Goal: Information Seeking & Learning: Learn about a topic

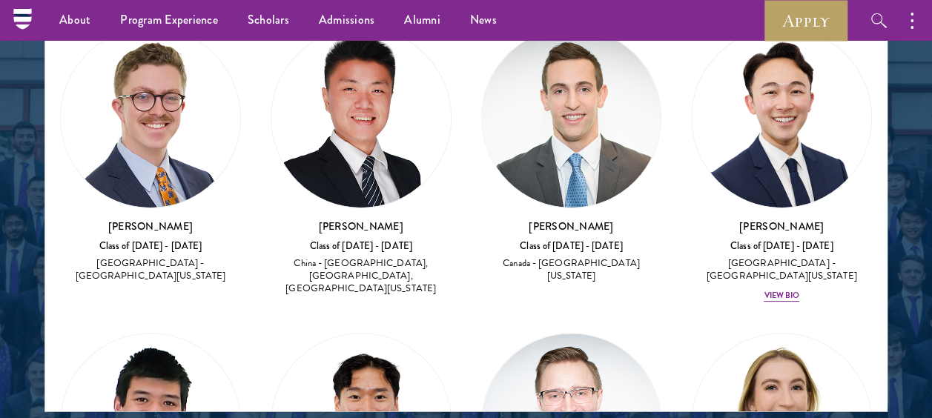
scroll to position [1959, 0]
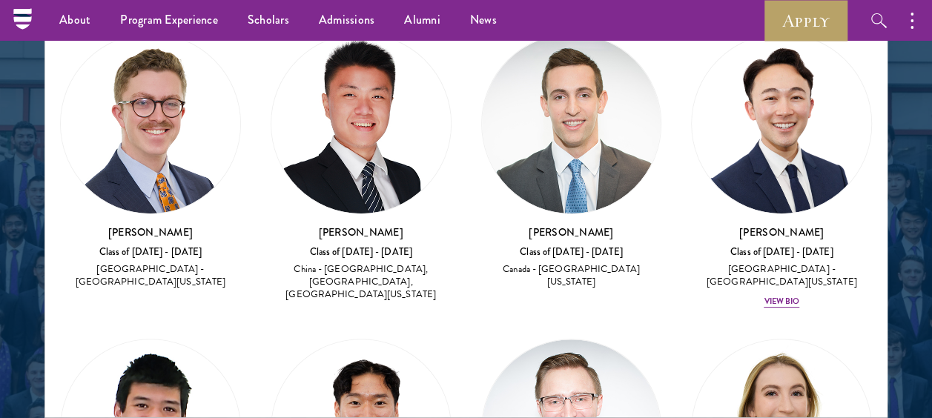
drag, startPoint x: 206, startPoint y: 230, endPoint x: 89, endPoint y: 233, distance: 117.1
click at [89, 233] on h3 "[PERSON_NAME]" at bounding box center [150, 232] width 181 height 15
copy h3 "[PERSON_NAME]"
drag, startPoint x: 396, startPoint y: 230, endPoint x: 319, endPoint y: 231, distance: 76.3
click at [319, 231] on h3 "[PERSON_NAME]" at bounding box center [361, 232] width 181 height 15
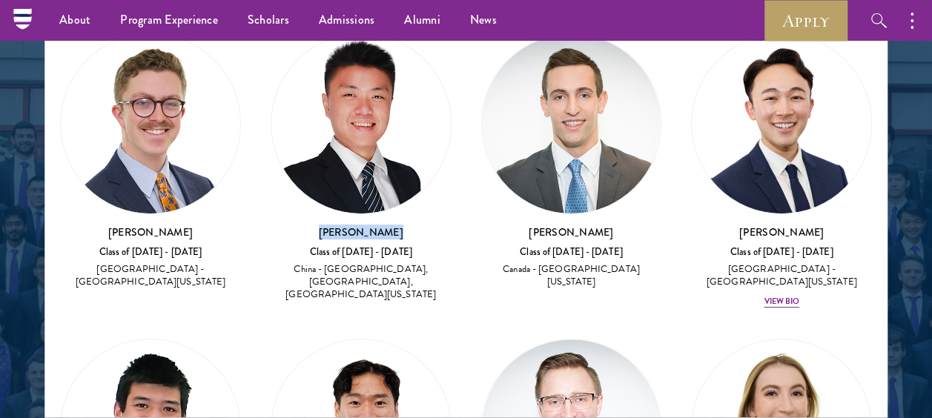
copy h3 "[PERSON_NAME]"
drag, startPoint x: 615, startPoint y: 222, endPoint x: 524, endPoint y: 225, distance: 91.2
click at [524, 225] on h3 "[PERSON_NAME]" at bounding box center [571, 232] width 181 height 15
copy h3 "[PERSON_NAME]"
click at [763, 296] on div "View Bio" at bounding box center [781, 302] width 36 height 12
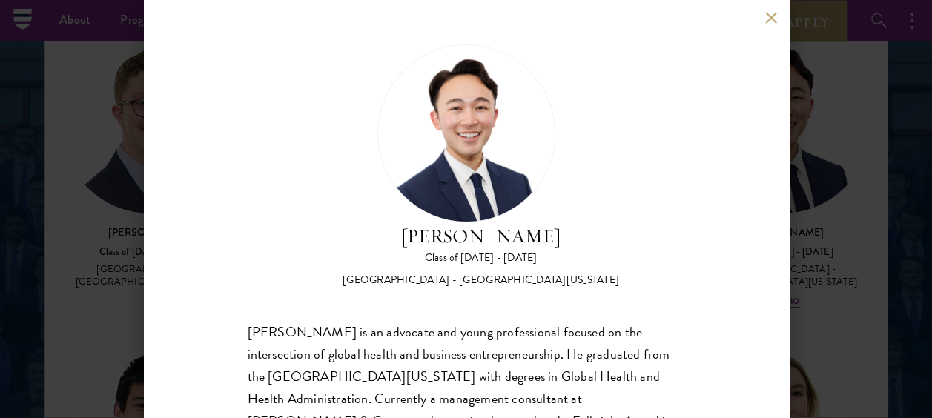
drag, startPoint x: 592, startPoint y: 238, endPoint x: 393, endPoint y: 235, distance: 199.4
click at [393, 235] on h2 "[PERSON_NAME]" at bounding box center [480, 236] width 276 height 28
copy h2 "[PERSON_NAME]"
click at [769, 19] on button at bounding box center [771, 17] width 13 height 13
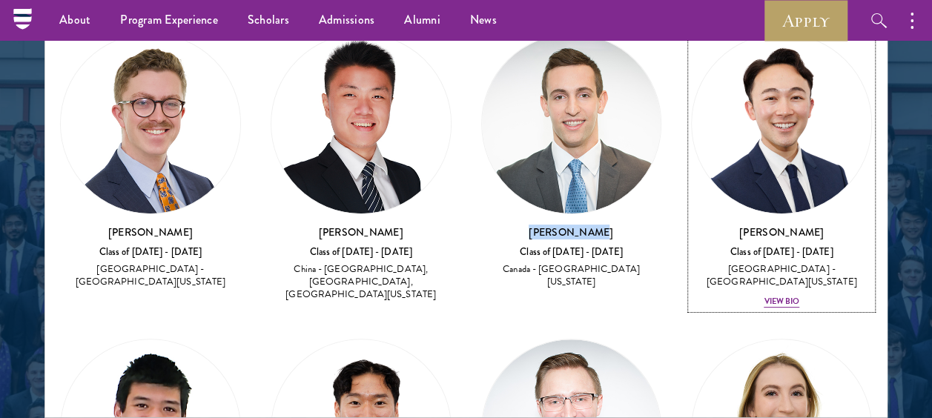
scroll to position [365, 0]
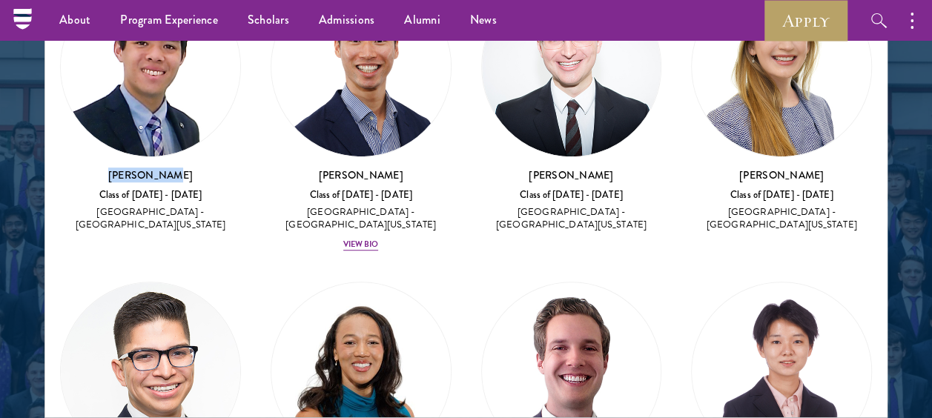
drag, startPoint x: 200, startPoint y: 172, endPoint x: 96, endPoint y: 175, distance: 104.5
click at [96, 175] on h3 "[PERSON_NAME]" at bounding box center [150, 174] width 181 height 15
copy h3 "[PERSON_NAME]"
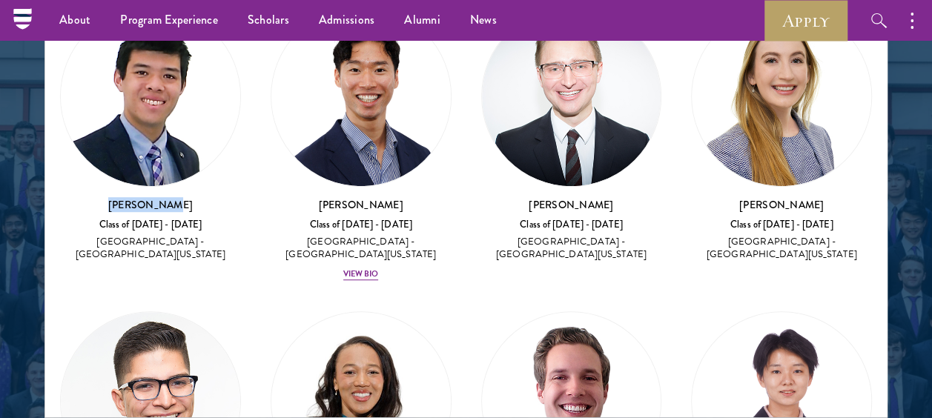
scroll to position [305, 0]
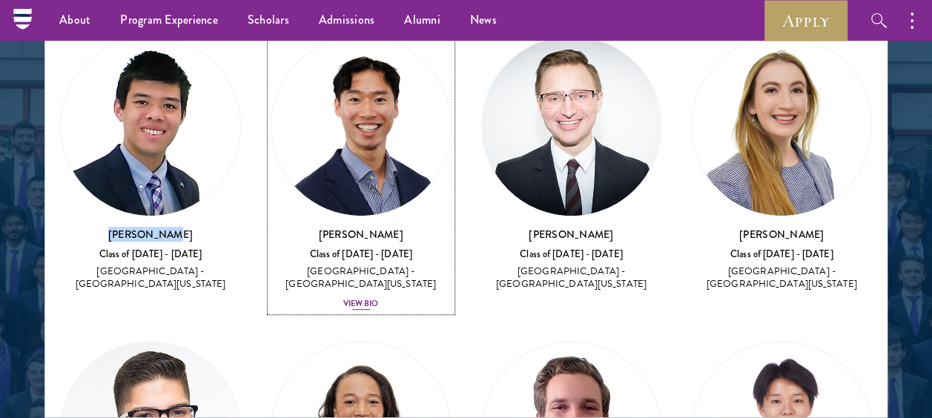
click at [373, 228] on h3 "[PERSON_NAME]" at bounding box center [361, 234] width 181 height 15
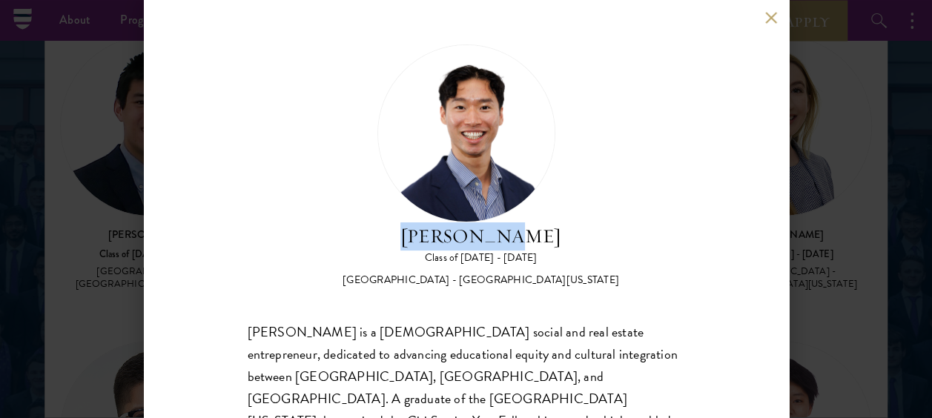
drag, startPoint x: 532, startPoint y: 245, endPoint x: 419, endPoint y: 241, distance: 112.7
click at [419, 241] on h2 "[PERSON_NAME]" at bounding box center [480, 236] width 276 height 28
copy h2 "[PERSON_NAME]"
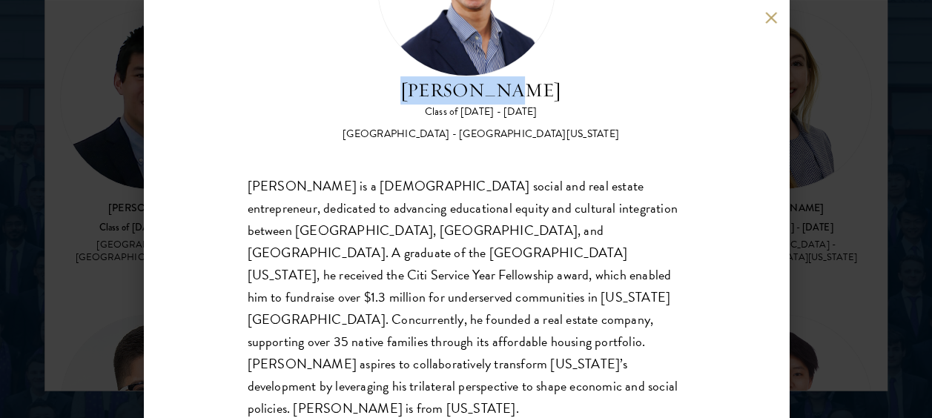
scroll to position [147, 0]
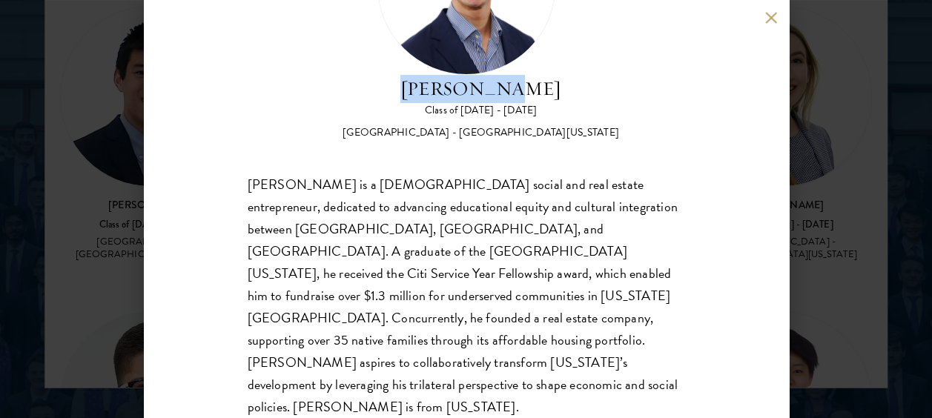
click at [767, 24] on div "[PERSON_NAME] Class of [DATE] - [DATE] [GEOGRAPHIC_DATA] - [GEOGRAPHIC_DATA][US…" at bounding box center [466, 209] width 645 height 418
click at [769, 21] on button at bounding box center [771, 17] width 13 height 13
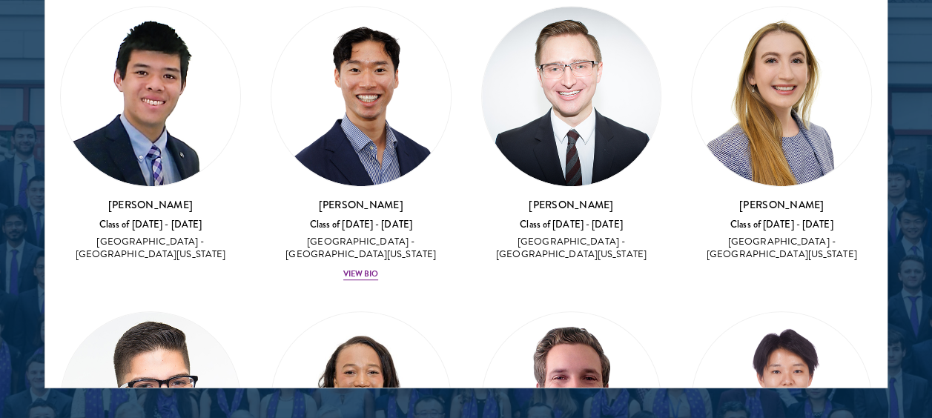
drag, startPoint x: 611, startPoint y: 196, endPoint x: 526, endPoint y: 200, distance: 84.6
click at [526, 200] on h3 "[PERSON_NAME]" at bounding box center [571, 204] width 181 height 15
copy h3 "[PERSON_NAME]"
drag, startPoint x: 826, startPoint y: 198, endPoint x: 731, endPoint y: 196, distance: 94.1
click at [731, 197] on h3 "[PERSON_NAME]" at bounding box center [781, 204] width 181 height 15
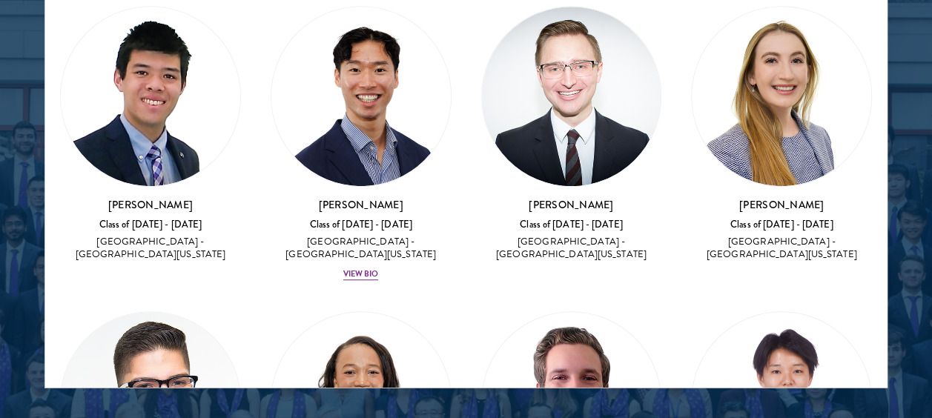
copy h3 "[PERSON_NAME]"
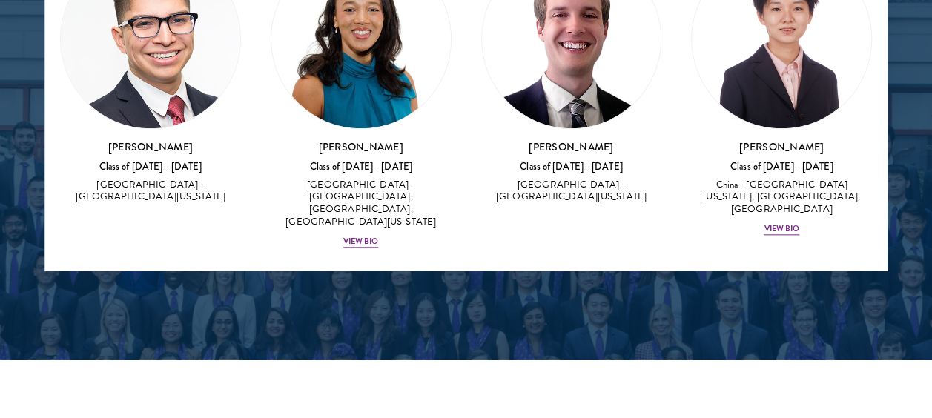
scroll to position [2108, 0]
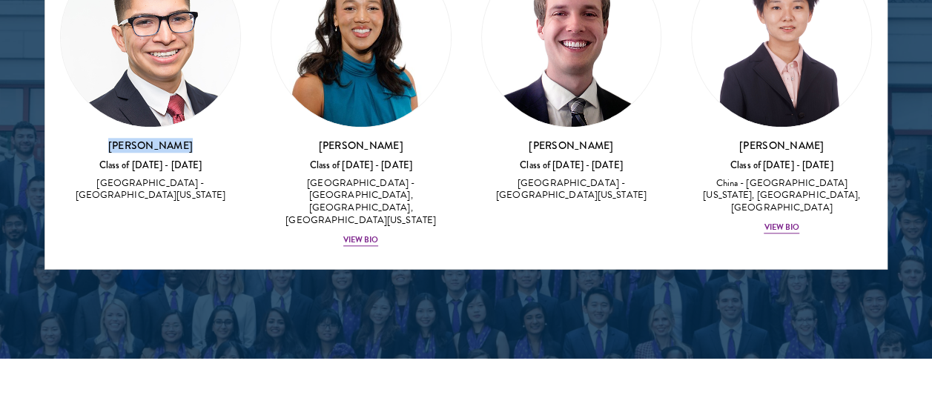
drag, startPoint x: 190, startPoint y: 138, endPoint x: 110, endPoint y: 130, distance: 81.1
click at [110, 139] on h3 "[PERSON_NAME]" at bounding box center [150, 146] width 181 height 15
copy h3 "[PERSON_NAME]"
click at [414, 139] on h3 "[PERSON_NAME]" at bounding box center [361, 146] width 181 height 15
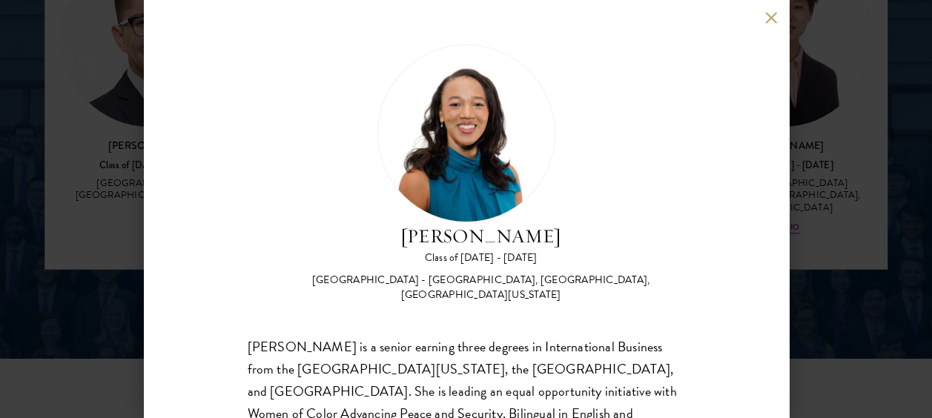
drag, startPoint x: 588, startPoint y: 234, endPoint x: 372, endPoint y: 236, distance: 216.4
click at [372, 236] on h2 "[PERSON_NAME]" at bounding box center [481, 236] width 408 height 28
copy h2 "[PERSON_NAME]"
click at [282, 179] on div "[PERSON_NAME] Class of [DATE] - [DATE] [GEOGRAPHIC_DATA] - [GEOGRAPHIC_DATA], […" at bounding box center [466, 173] width 437 height 258
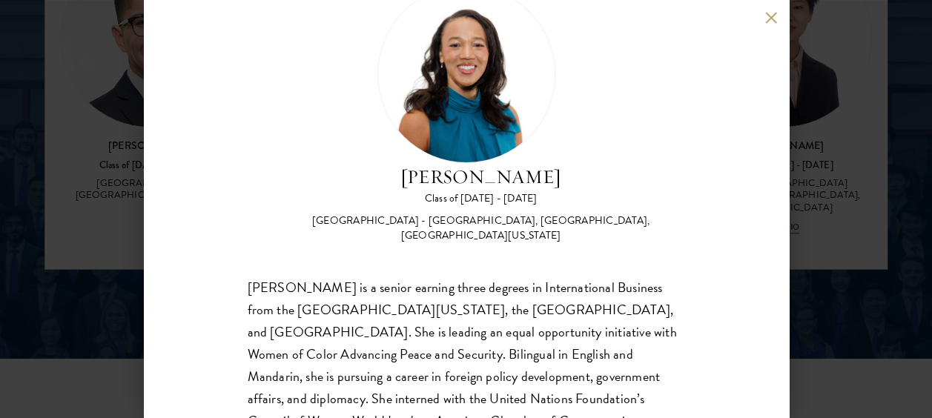
scroll to position [30, 0]
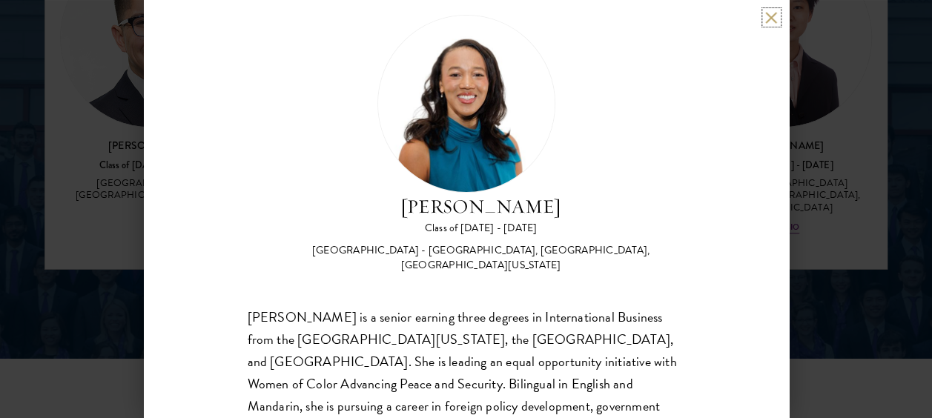
click at [769, 19] on button at bounding box center [771, 17] width 13 height 13
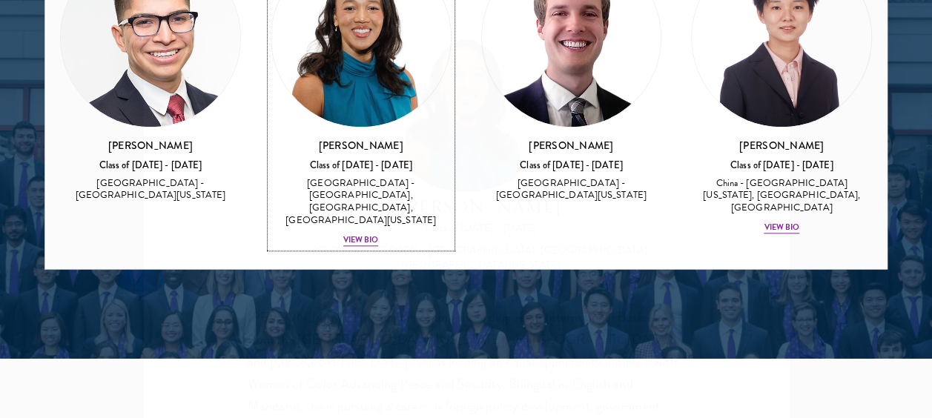
scroll to position [2048, 0]
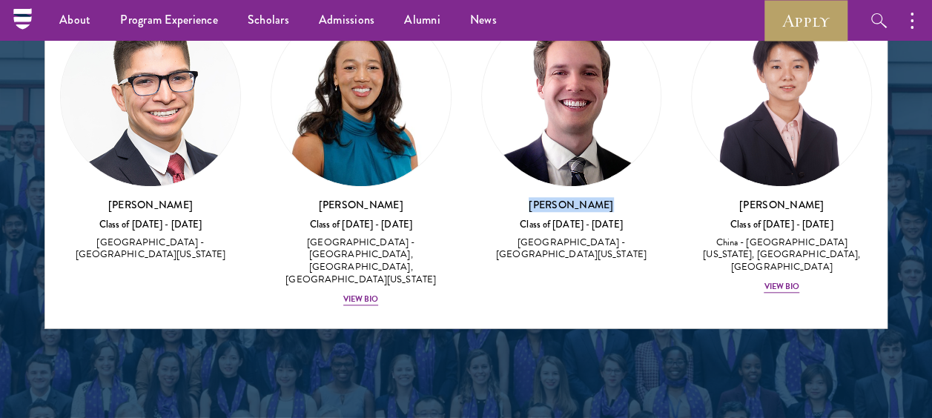
drag, startPoint x: 599, startPoint y: 196, endPoint x: 520, endPoint y: 196, distance: 79.3
click at [520, 198] on h3 "[PERSON_NAME]" at bounding box center [571, 205] width 181 height 15
click at [794, 198] on h3 "[PERSON_NAME]" at bounding box center [781, 205] width 181 height 15
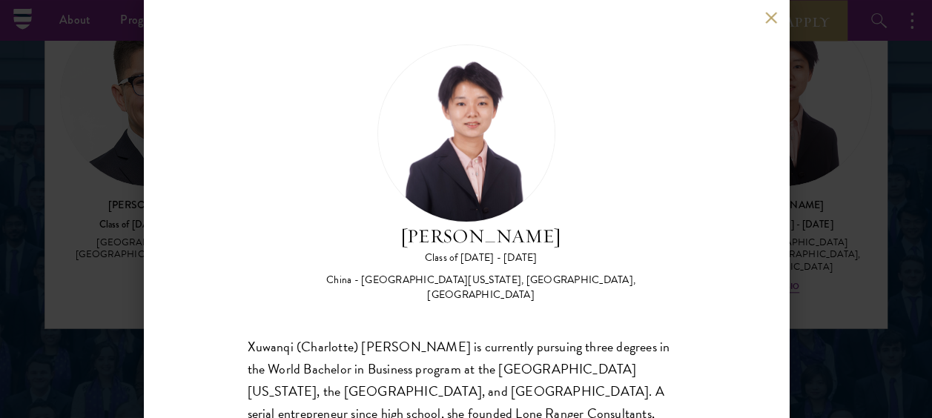
drag, startPoint x: 571, startPoint y: 242, endPoint x: 403, endPoint y: 239, distance: 167.5
click at [403, 239] on h2 "[PERSON_NAME]" at bounding box center [481, 236] width 408 height 28
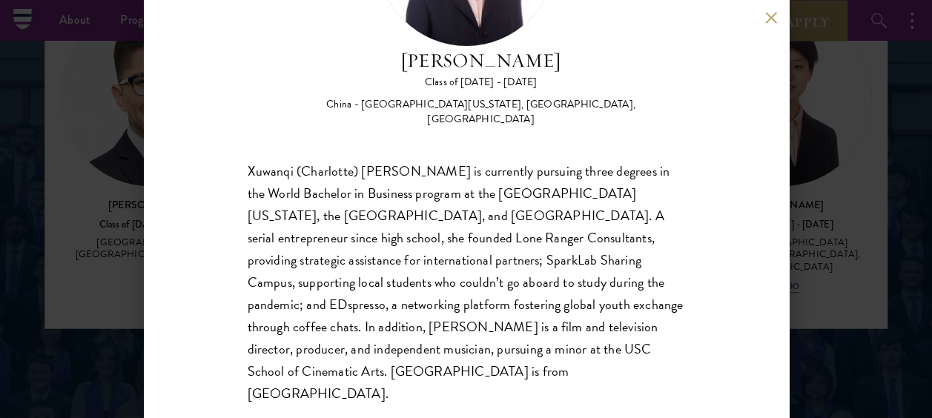
scroll to position [178, 0]
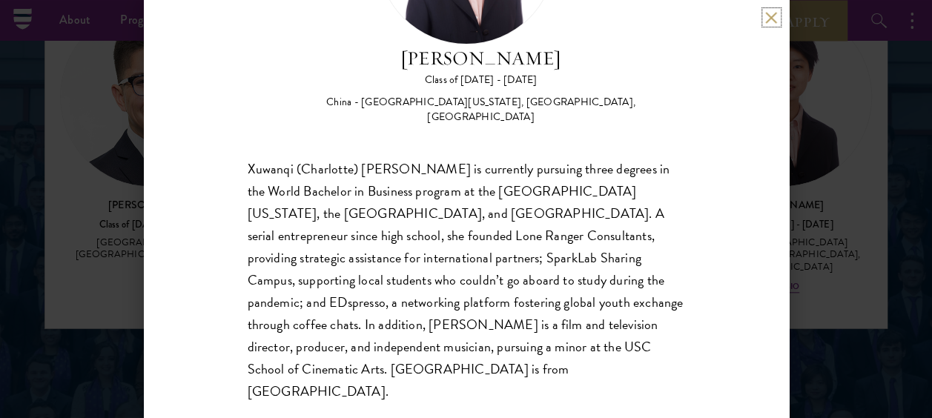
click at [768, 20] on button at bounding box center [771, 17] width 13 height 13
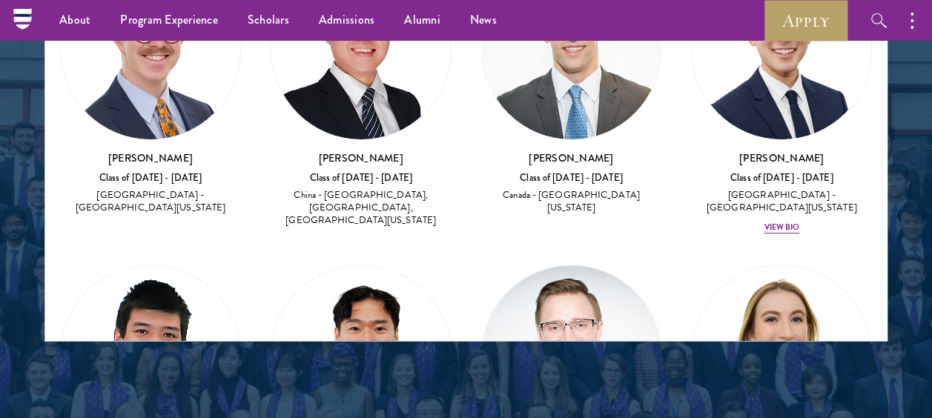
scroll to position [1930, 0]
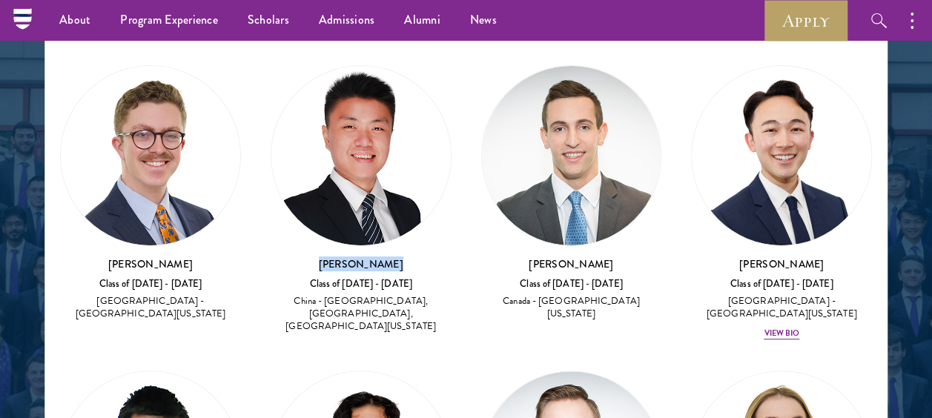
drag, startPoint x: 394, startPoint y: 261, endPoint x: 319, endPoint y: 262, distance: 75.6
click at [319, 262] on h3 "[PERSON_NAME]" at bounding box center [361, 263] width 181 height 15
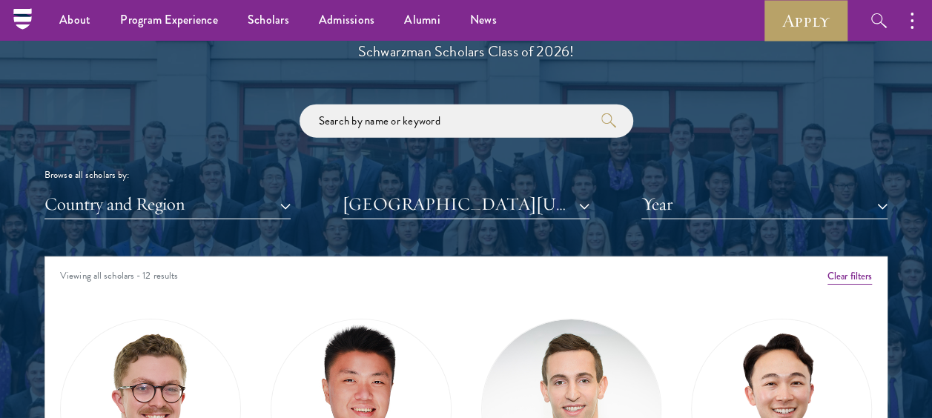
scroll to position [1586, 0]
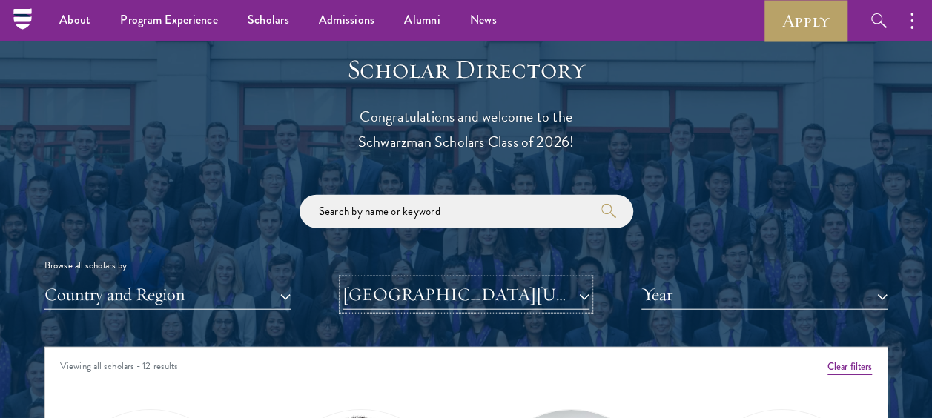
click at [586, 301] on button "[GEOGRAPHIC_DATA][US_STATE]" at bounding box center [465, 294] width 246 height 30
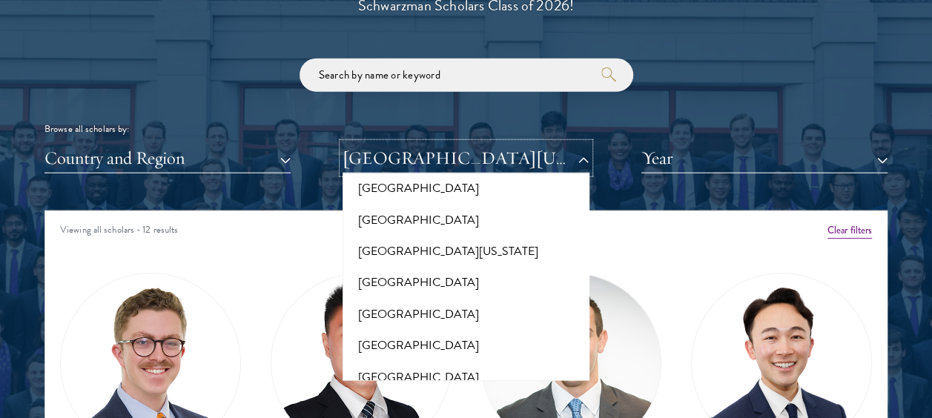
scroll to position [13610, 0]
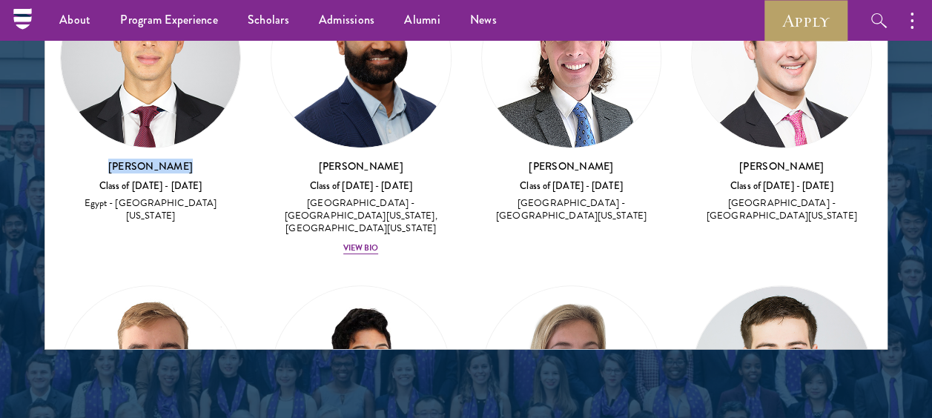
drag, startPoint x: 193, startPoint y: 164, endPoint x: 116, endPoint y: 162, distance: 77.1
click at [116, 162] on h3 "[PERSON_NAME]" at bounding box center [150, 166] width 181 height 15
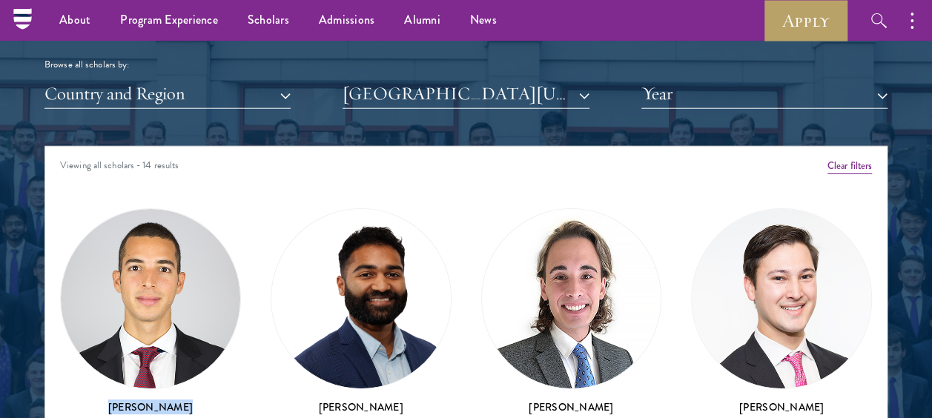
scroll to position [1761, 0]
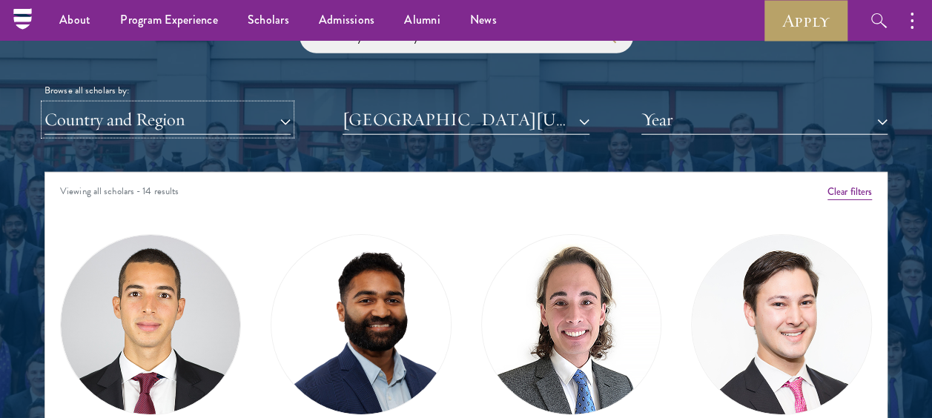
click at [286, 125] on button "Country and Region" at bounding box center [167, 119] width 246 height 30
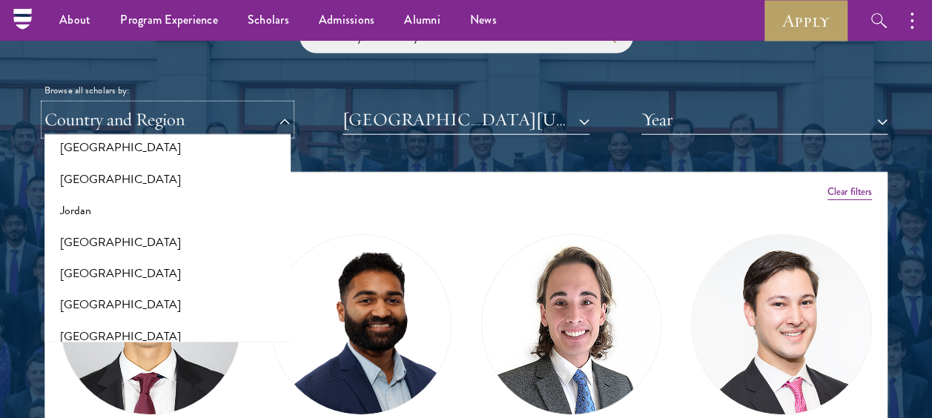
scroll to position [3107, 0]
click at [126, 165] on button "[GEOGRAPHIC_DATA]" at bounding box center [167, 179] width 237 height 31
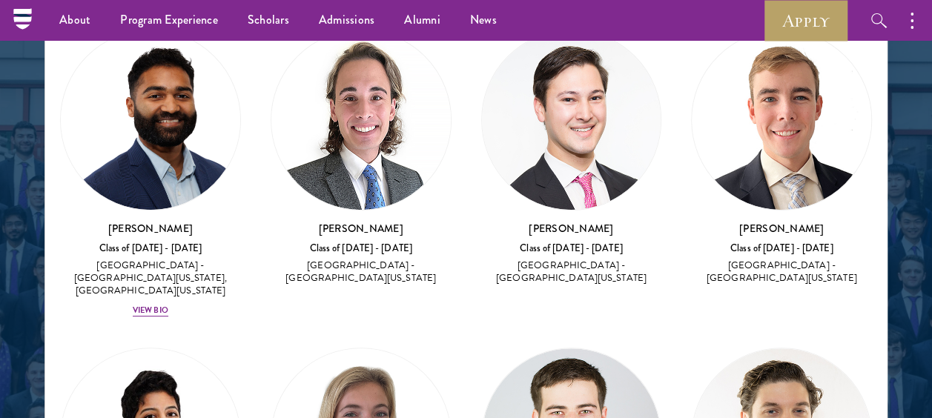
scroll to position [7, 0]
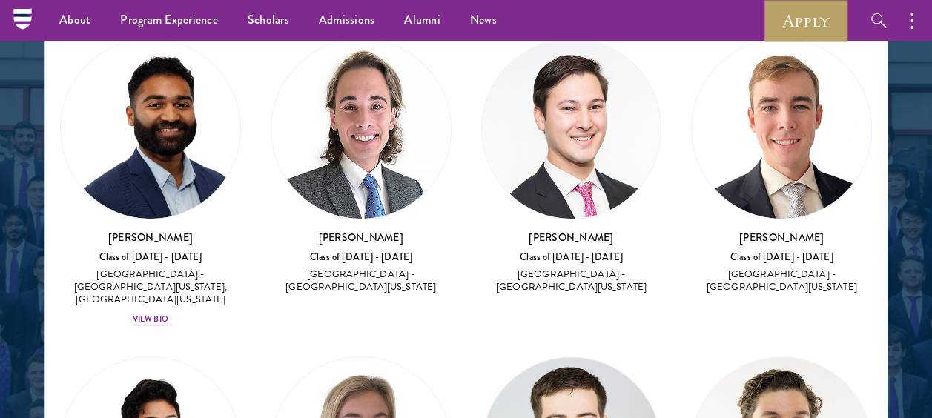
drag, startPoint x: 420, startPoint y: 236, endPoint x: 293, endPoint y: 230, distance: 126.9
click at [293, 230] on h3 "[PERSON_NAME]" at bounding box center [361, 237] width 181 height 15
click at [129, 230] on h3 "[PERSON_NAME]" at bounding box center [150, 237] width 181 height 15
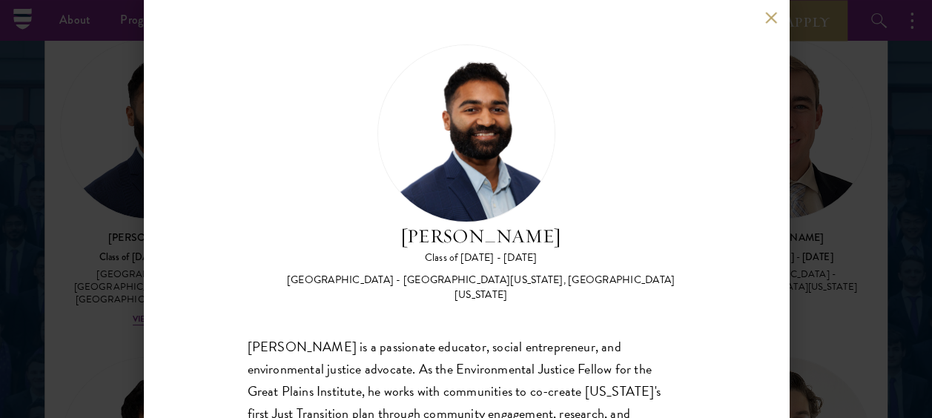
drag, startPoint x: 559, startPoint y: 239, endPoint x: 400, endPoint y: 232, distance: 158.7
click at [400, 232] on h2 "[PERSON_NAME]" at bounding box center [481, 236] width 408 height 28
click at [771, 17] on button at bounding box center [771, 17] width 13 height 13
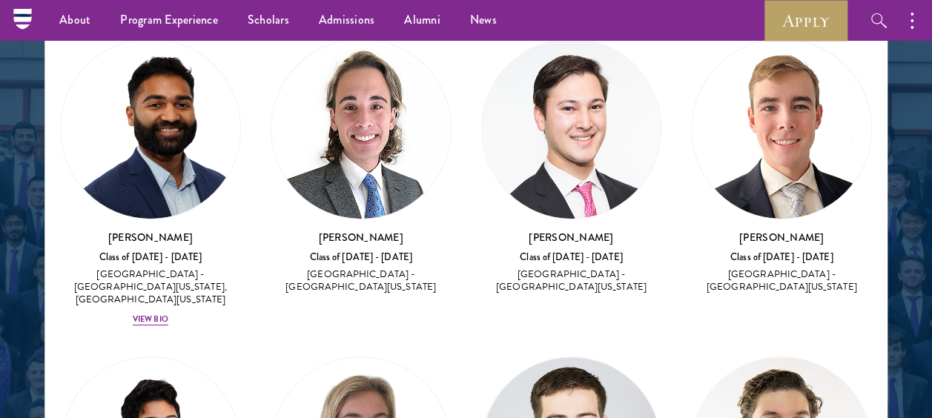
drag, startPoint x: 410, startPoint y: 238, endPoint x: 310, endPoint y: 234, distance: 100.1
click at [310, 234] on h3 "[PERSON_NAME]" at bounding box center [361, 237] width 181 height 15
drag, startPoint x: 594, startPoint y: 239, endPoint x: 529, endPoint y: 231, distance: 65.7
click at [529, 231] on h3 "[PERSON_NAME]" at bounding box center [571, 237] width 181 height 15
drag, startPoint x: 812, startPoint y: 234, endPoint x: 726, endPoint y: 227, distance: 86.3
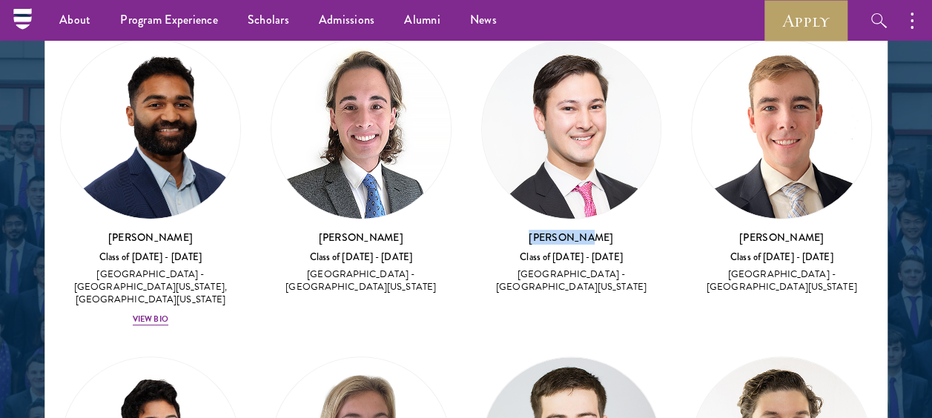
click at [726, 230] on h3 "[PERSON_NAME]" at bounding box center [781, 237] width 181 height 15
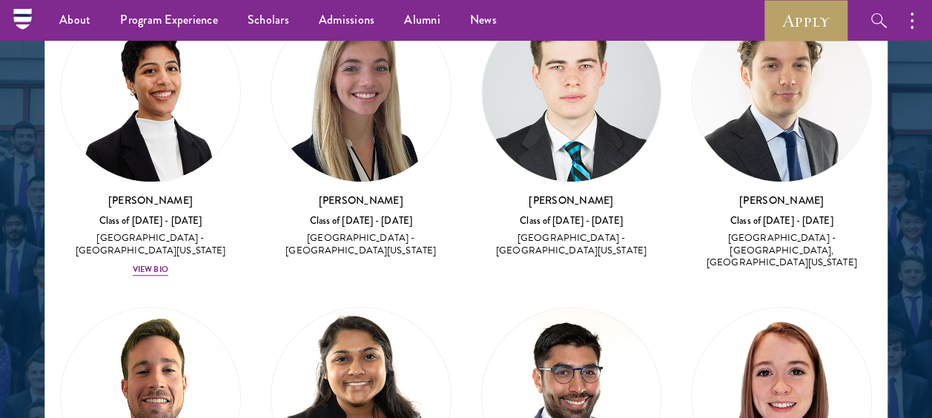
scroll to position [363, 0]
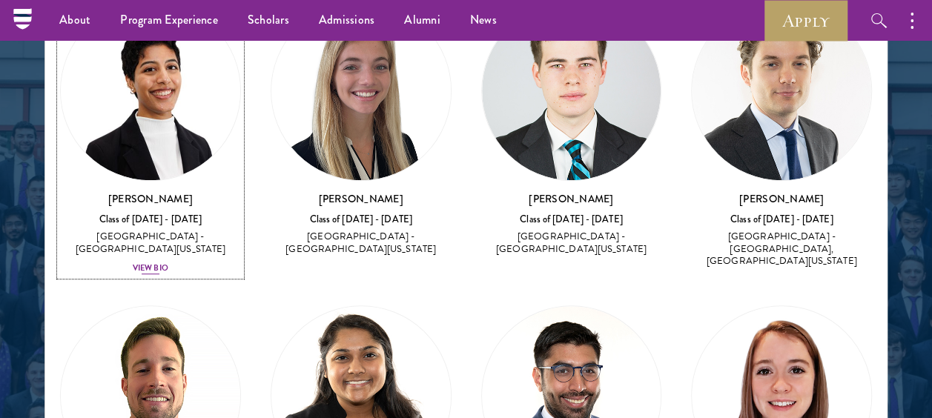
click at [151, 191] on h3 "[PERSON_NAME]" at bounding box center [150, 198] width 181 height 15
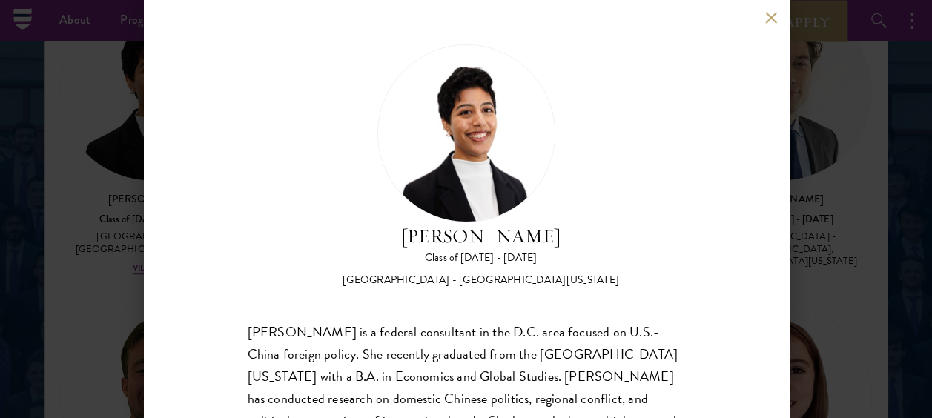
click at [582, 252] on div "[PERSON_NAME] Class of [DATE] - [DATE] [GEOGRAPHIC_DATA] - [GEOGRAPHIC_DATA][US…" at bounding box center [466, 165] width 437 height 243
drag, startPoint x: 581, startPoint y: 244, endPoint x: 384, endPoint y: 248, distance: 197.2
click at [384, 248] on div "[PERSON_NAME] Class of [DATE] - [DATE] [GEOGRAPHIC_DATA] - [GEOGRAPHIC_DATA][US…" at bounding box center [466, 165] width 437 height 243
click at [768, 20] on button at bounding box center [771, 17] width 13 height 13
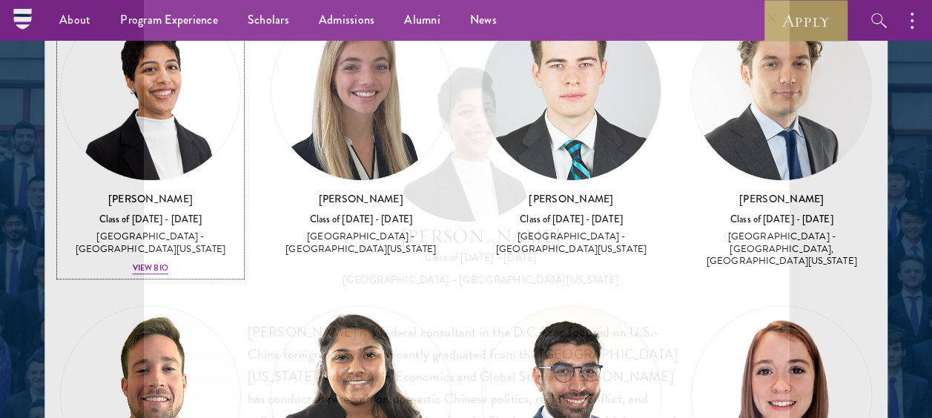
scroll to position [1933, 0]
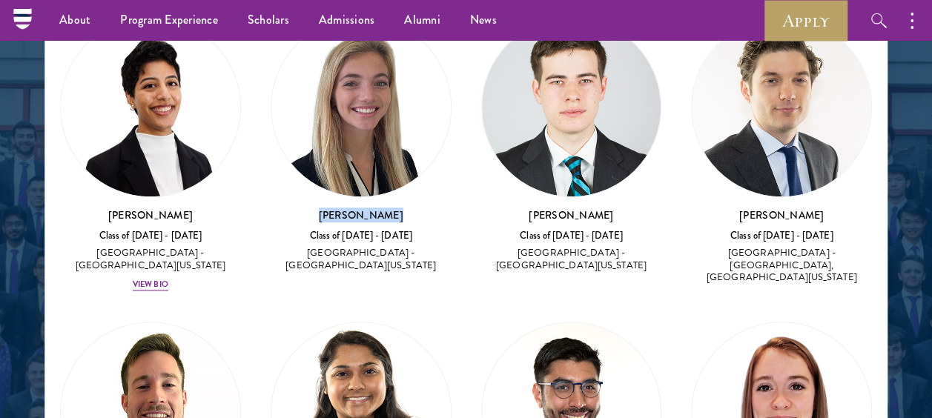
drag, startPoint x: 397, startPoint y: 191, endPoint x: 301, endPoint y: 184, distance: 96.6
click at [301, 184] on div "[PERSON_NAME] Class of [DATE] - [DATE] [GEOGRAPHIC_DATA] - [GEOGRAPHIC_DATA][US…" at bounding box center [361, 145] width 181 height 256
drag, startPoint x: 599, startPoint y: 202, endPoint x: 522, endPoint y: 199, distance: 77.1
click at [522, 208] on h3 "[PERSON_NAME]" at bounding box center [571, 215] width 181 height 15
drag, startPoint x: 817, startPoint y: 190, endPoint x: 737, endPoint y: 194, distance: 80.1
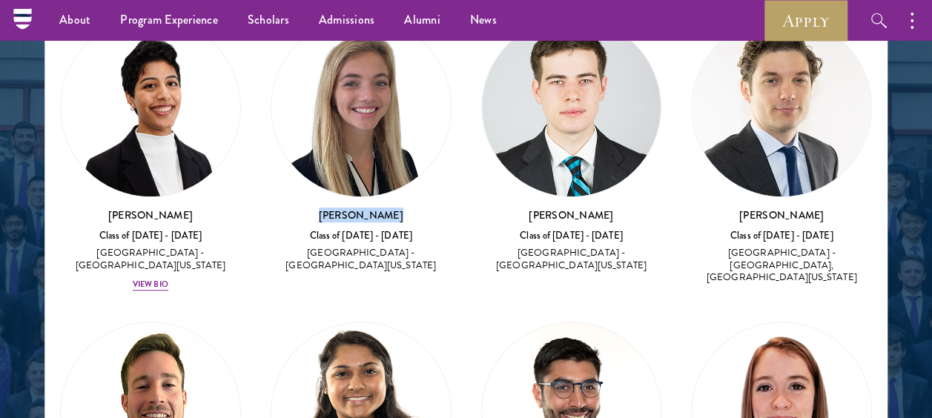
click at [737, 208] on h3 "[PERSON_NAME]" at bounding box center [781, 215] width 181 height 15
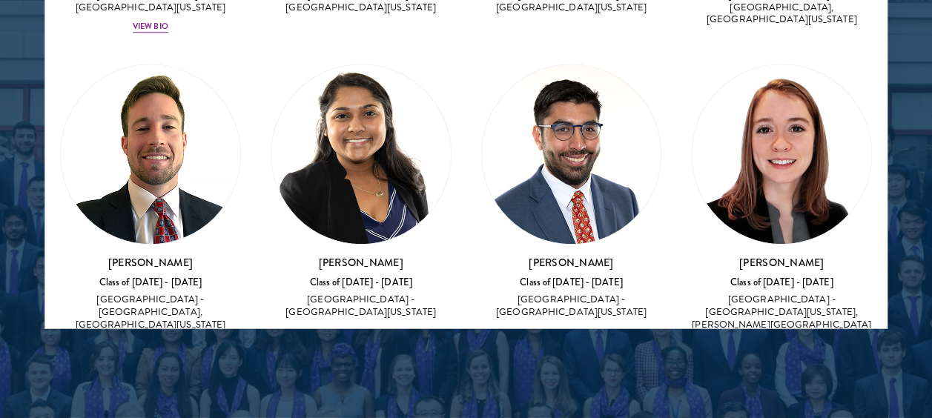
scroll to position [2051, 0]
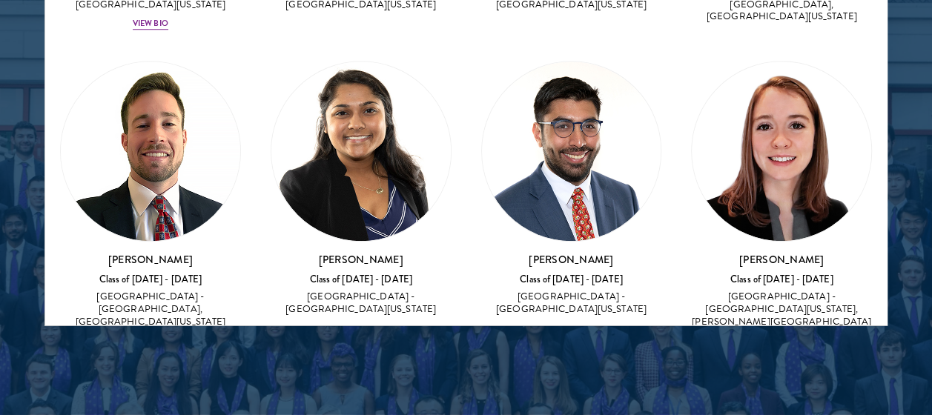
drag, startPoint x: 200, startPoint y: 242, endPoint x: 105, endPoint y: 236, distance: 95.0
click at [105, 252] on h3 "[PERSON_NAME]" at bounding box center [150, 259] width 181 height 15
drag, startPoint x: 393, startPoint y: 237, endPoint x: 296, endPoint y: 236, distance: 97.1
click at [296, 252] on h3 "[PERSON_NAME]" at bounding box center [361, 259] width 181 height 15
drag, startPoint x: 604, startPoint y: 233, endPoint x: 539, endPoint y: 231, distance: 65.2
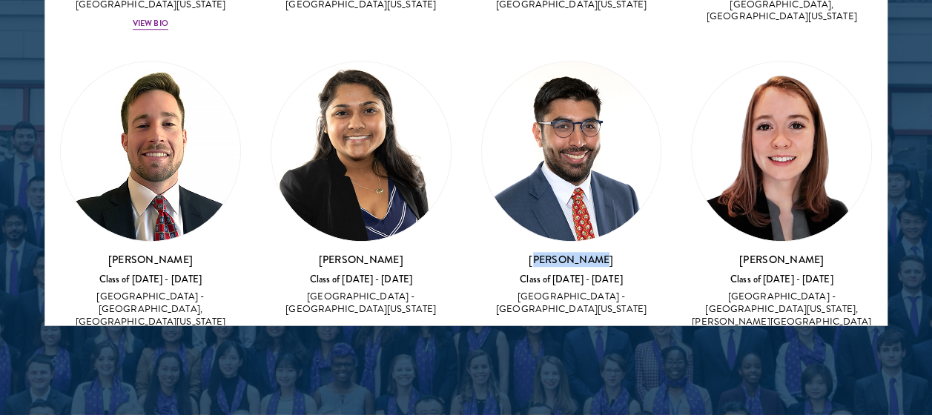
click at [539, 252] on h3 "[PERSON_NAME]" at bounding box center [571, 259] width 181 height 15
drag, startPoint x: 539, startPoint y: 231, endPoint x: 618, endPoint y: 245, distance: 80.4
click at [618, 252] on div "[PERSON_NAME] Class of [DATE] - [DATE] [GEOGRAPHIC_DATA] - [GEOGRAPHIC_DATA][US…" at bounding box center [571, 284] width 181 height 65
click at [597, 252] on h3 "[PERSON_NAME]" at bounding box center [571, 259] width 181 height 15
drag, startPoint x: 599, startPoint y: 236, endPoint x: 520, endPoint y: 230, distance: 79.5
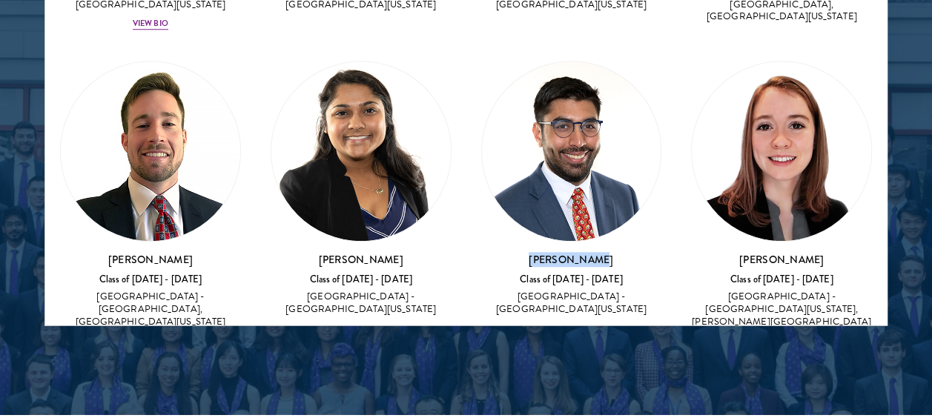
click at [520, 252] on h3 "[PERSON_NAME]" at bounding box center [571, 259] width 181 height 15
drag, startPoint x: 822, startPoint y: 235, endPoint x: 697, endPoint y: 239, distance: 125.3
click at [697, 252] on h3 "[PERSON_NAME]" at bounding box center [781, 259] width 181 height 15
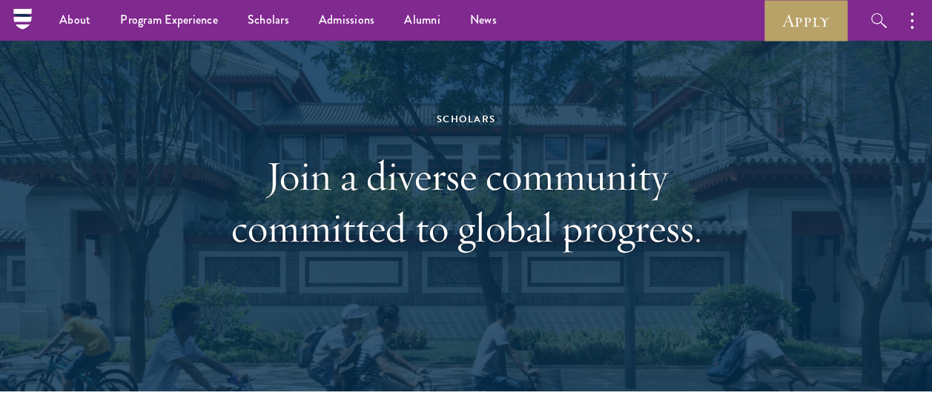
scroll to position [0, 0]
